Goal: Check status: Check status

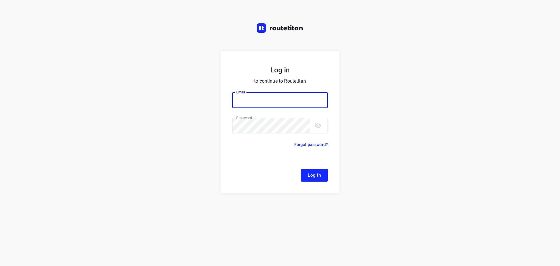
type input "[EMAIL_ADDRESS][DOMAIN_NAME]"
click at [319, 179] on button "Log In" at bounding box center [314, 175] width 27 height 13
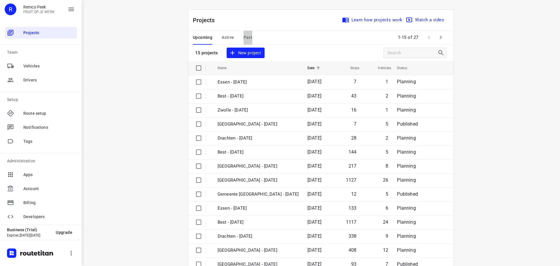
click at [245, 35] on span "Past" at bounding box center [248, 37] width 9 height 7
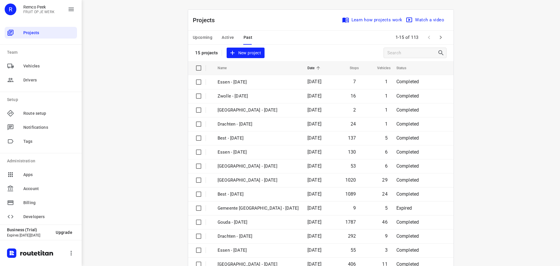
click at [440, 37] on icon "button" at bounding box center [440, 37] width 7 height 7
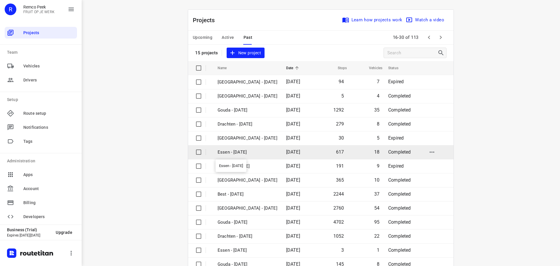
click at [240, 154] on p "Essen - [DATE]" at bounding box center [248, 152] width 60 height 7
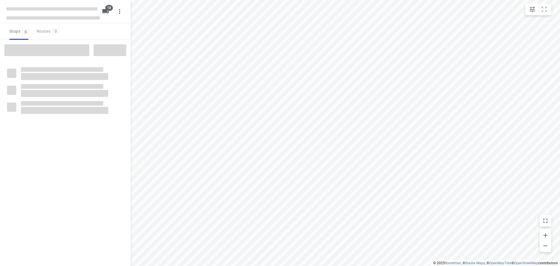
checkbox input "true"
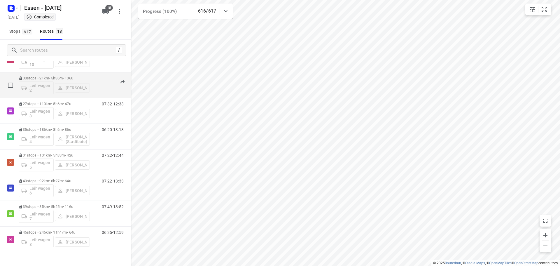
scroll to position [263, 0]
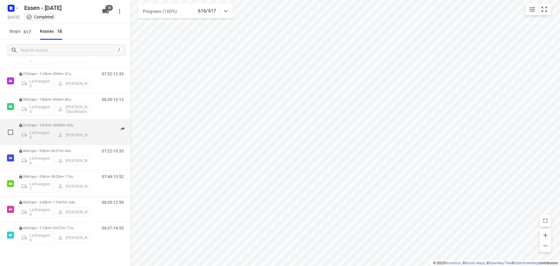
click at [88, 126] on p "31 stops • 101km • 5h33m • 42u" at bounding box center [54, 125] width 71 height 4
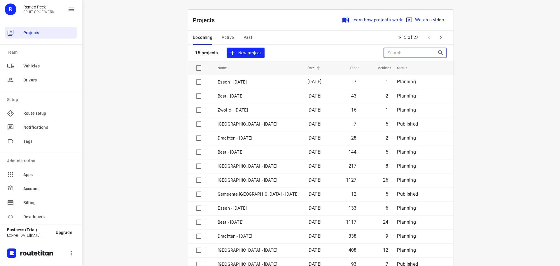
click at [388, 53] on input "Search projects" at bounding box center [413, 52] width 50 height 9
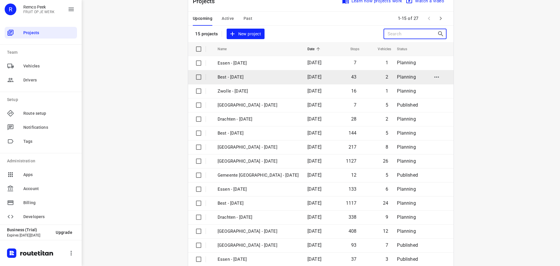
scroll to position [29, 0]
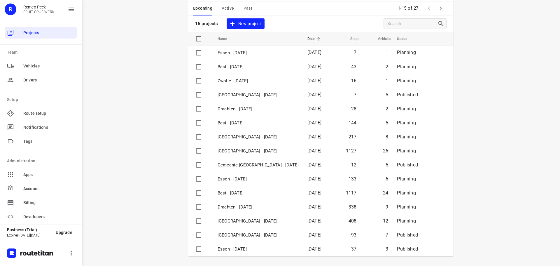
click at [437, 8] on icon "button" at bounding box center [440, 8] width 7 height 7
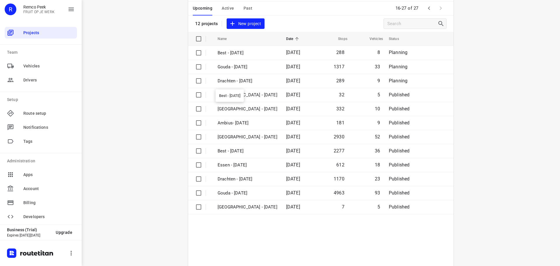
scroll to position [0, 0]
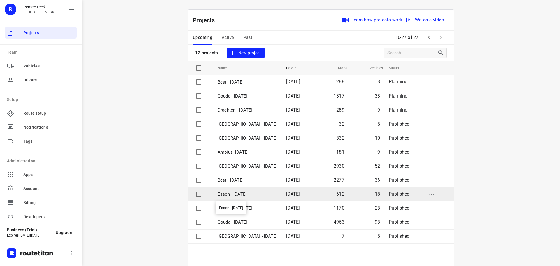
click at [236, 195] on p "Essen - [DATE]" at bounding box center [248, 194] width 60 height 7
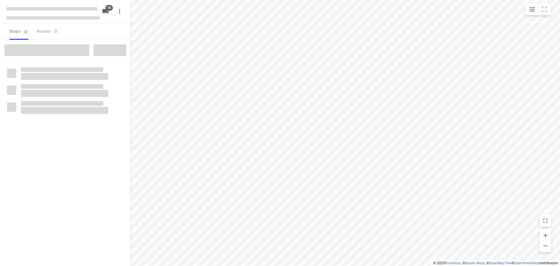
checkbox input "true"
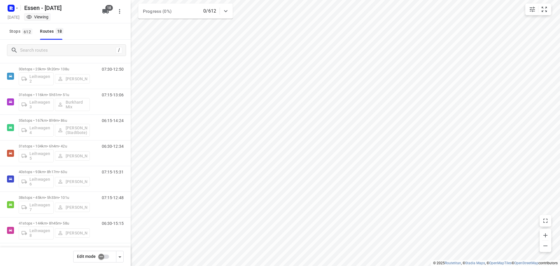
scroll to position [295, 0]
click at [104, 253] on input "checkbox" at bounding box center [101, 256] width 33 height 11
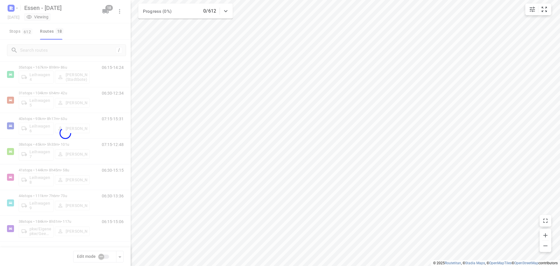
checkbox input "true"
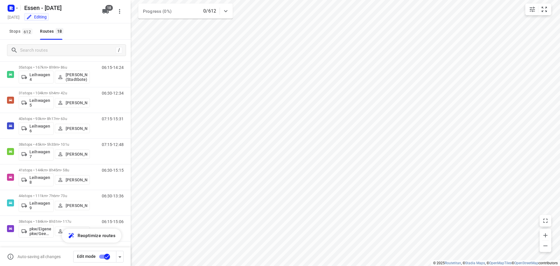
click at [70, 145] on p "38 stops • 45km • 5h33m • [DATE]" at bounding box center [54, 144] width 71 height 4
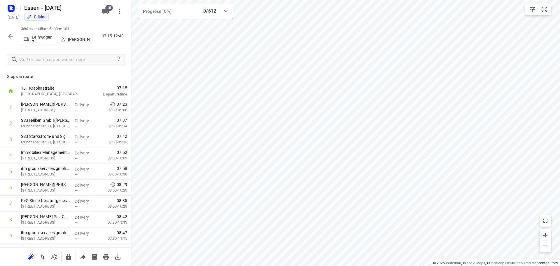
click at [13, 37] on icon "button" at bounding box center [10, 36] width 7 height 7
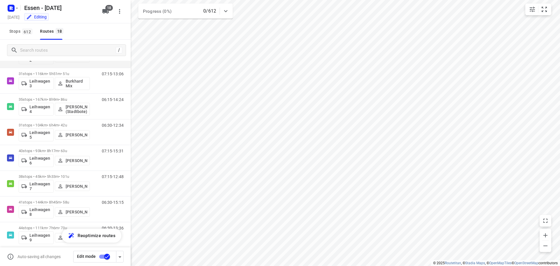
scroll to position [292, 0]
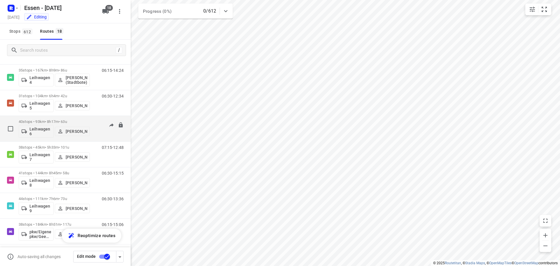
click at [85, 121] on p "40 stops • 93km • 8h17m • [DATE]" at bounding box center [54, 121] width 71 height 4
